Goal: Browse casually: Explore the website without a specific task or goal

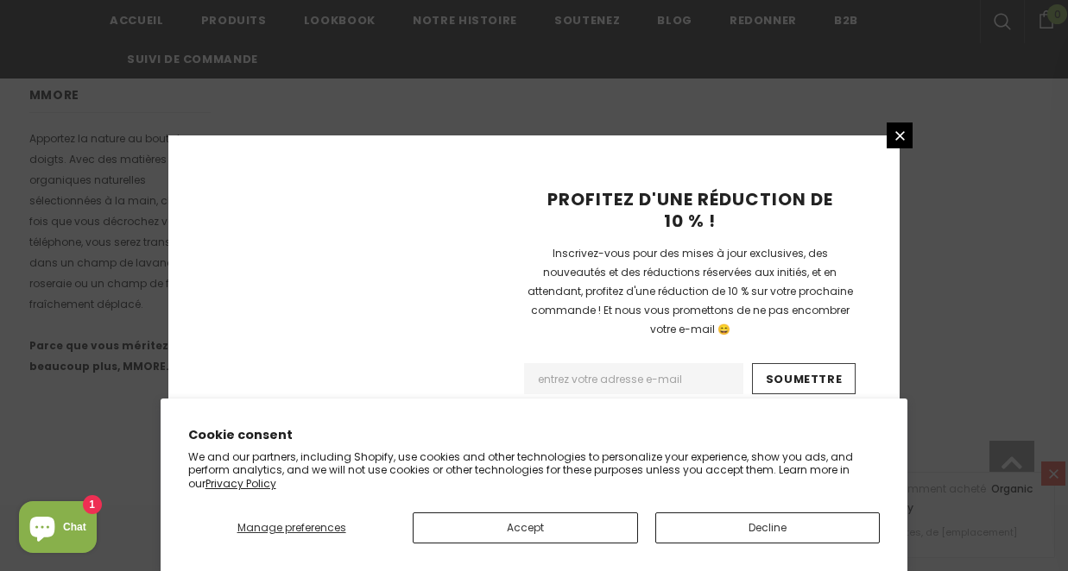
scroll to position [1275, 0]
